Goal: Find specific page/section: Find specific page/section

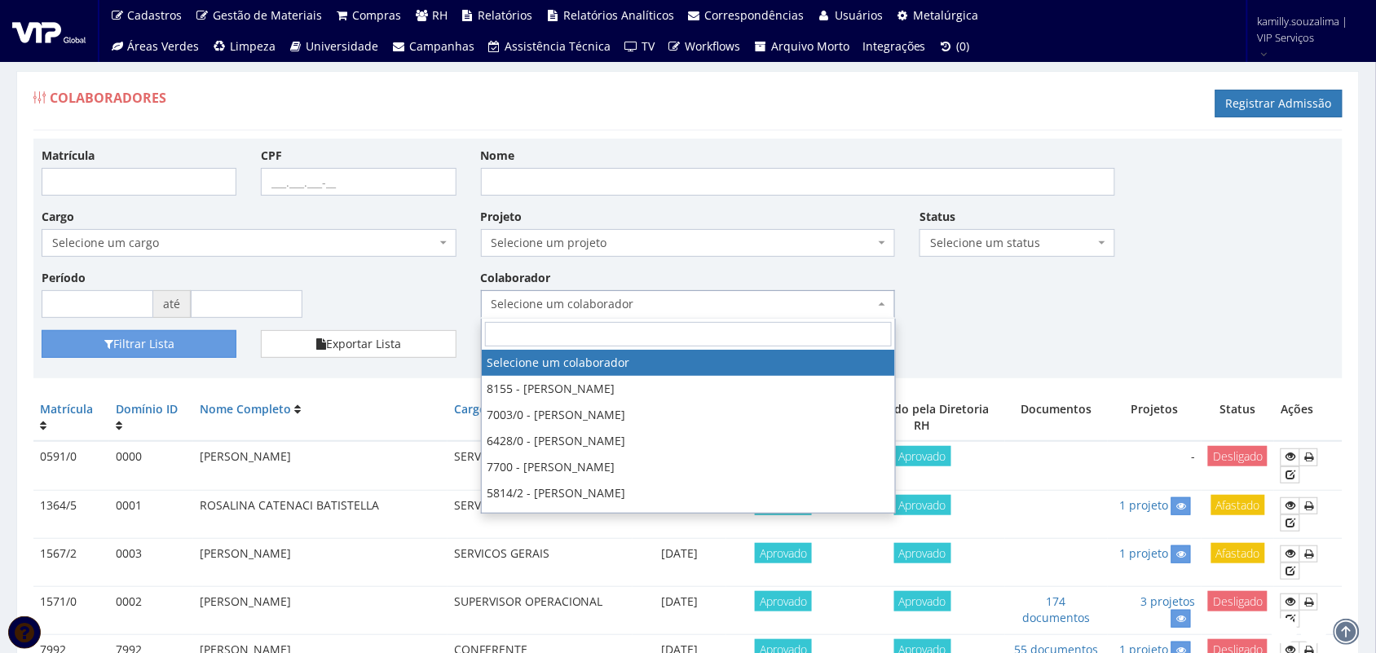
click at [682, 304] on span "Selecione um colaborador" at bounding box center [684, 304] width 384 height 16
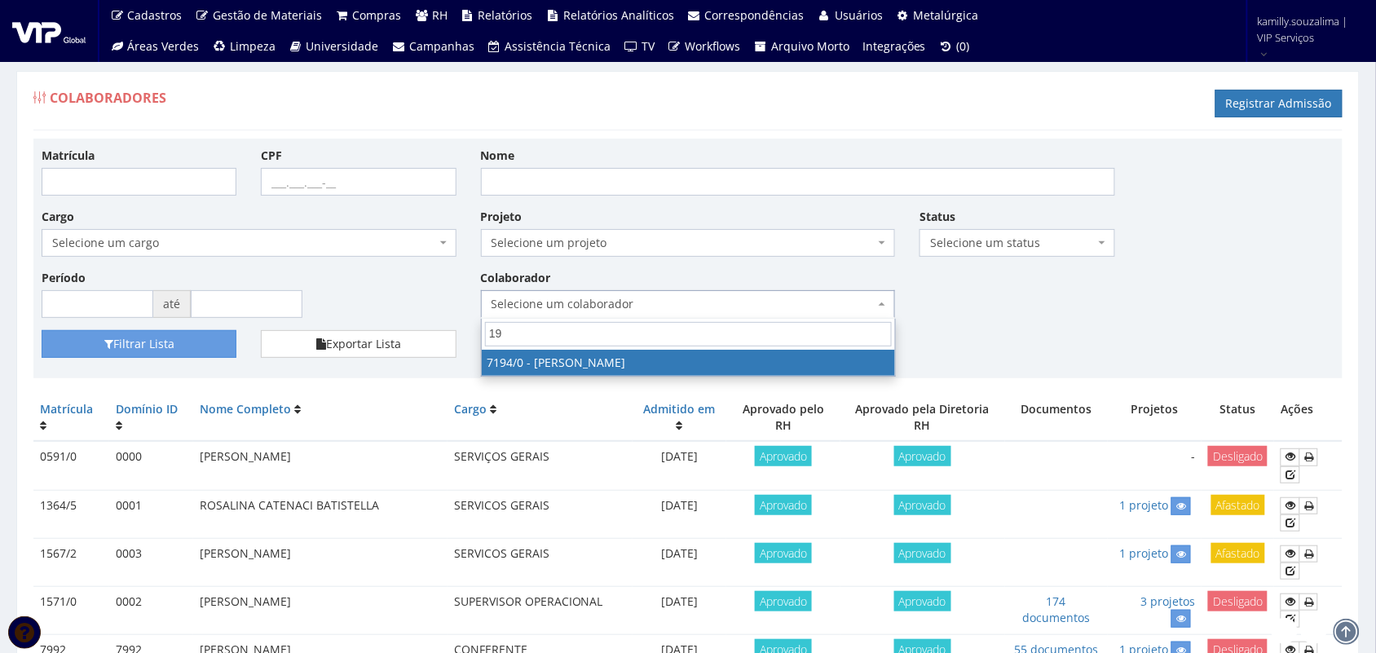
type input "196"
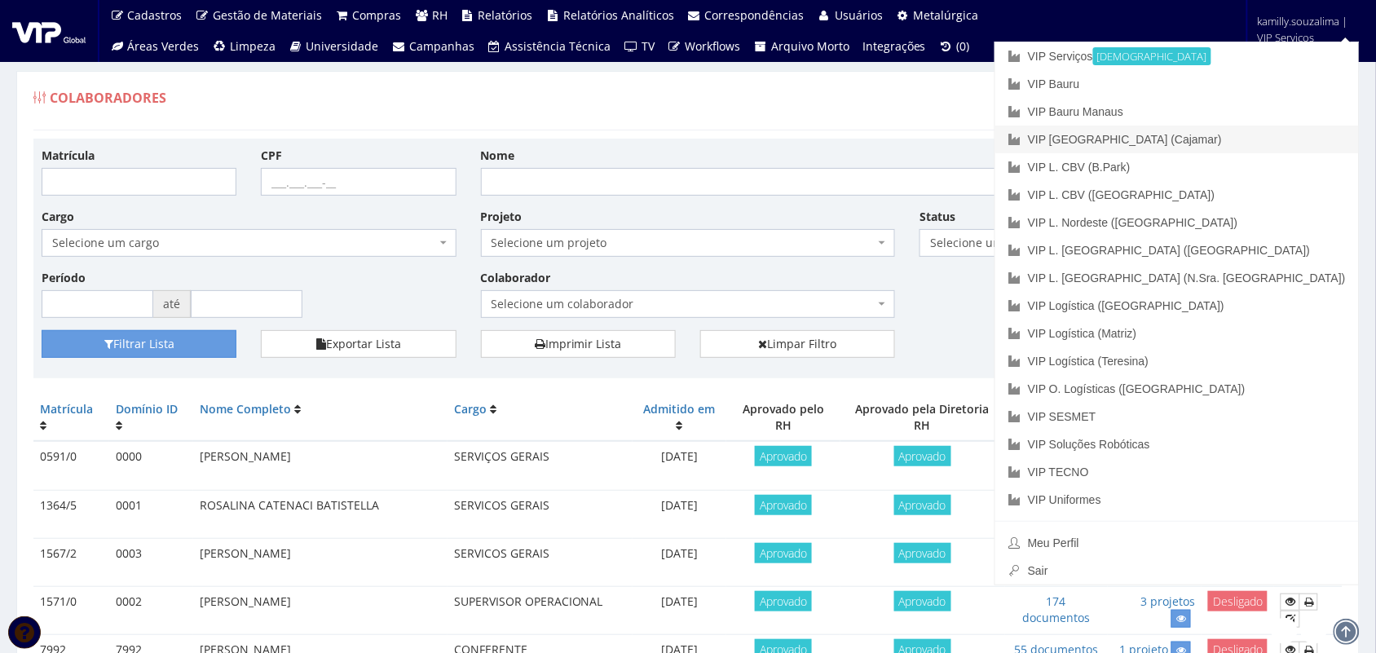
click at [1307, 144] on link "VIP [GEOGRAPHIC_DATA] (Cajamar)" at bounding box center [1178, 140] width 364 height 28
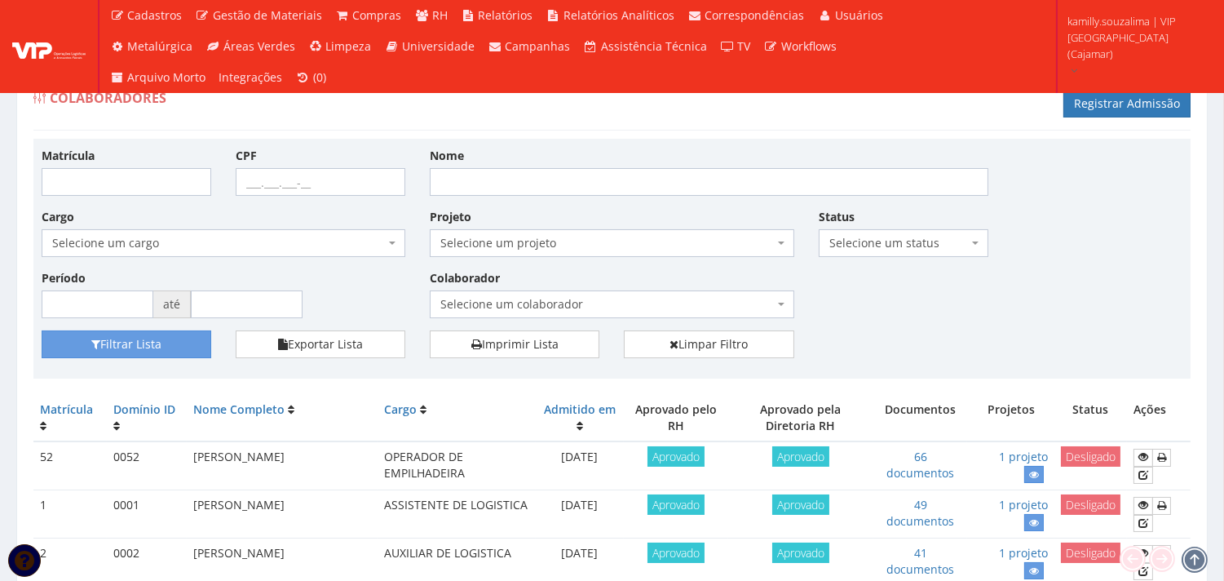
drag, startPoint x: 713, startPoint y: 319, endPoint x: 719, endPoint y: 300, distance: 19.6
click at [713, 315] on div "Matrícula CPF Nome Cargo Selecione um cargo G1046 D0029 - 4110-05 - AGENTE DE A…" at bounding box center [611, 238] width 1165 height 183
click at [719, 299] on span "Selecione um colaborador" at bounding box center [606, 304] width 333 height 16
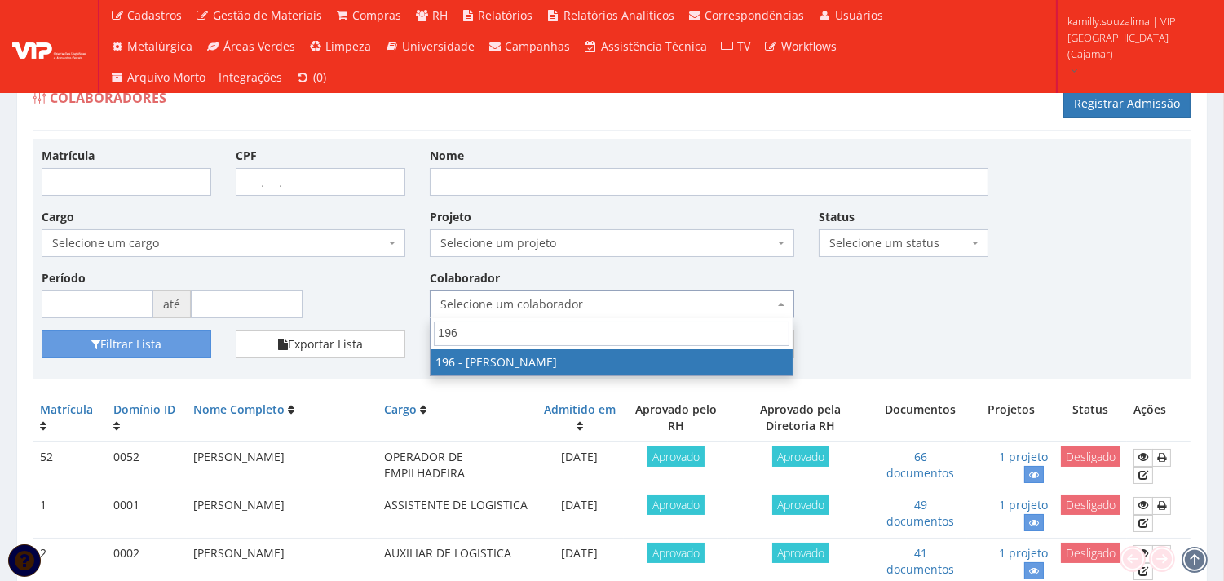
type input "196"
drag, startPoint x: 602, startPoint y: 362, endPoint x: 169, endPoint y: 365, distance: 433.0
select select "4100"
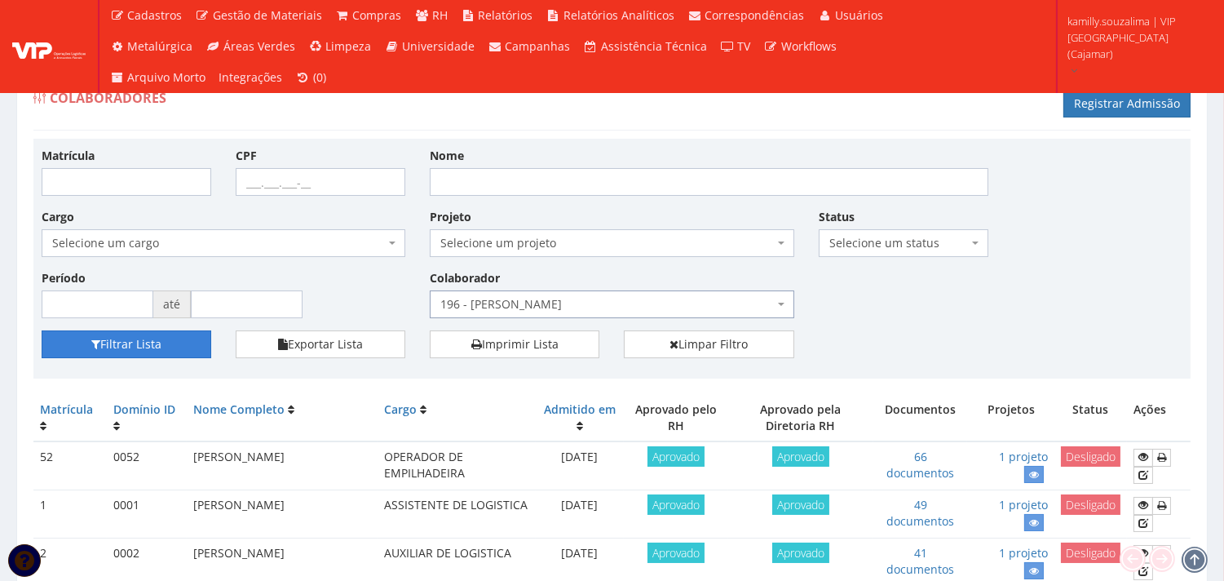
click at [108, 330] on button "Filtrar Lista" at bounding box center [127, 344] width 170 height 28
